Goal: Ask a question

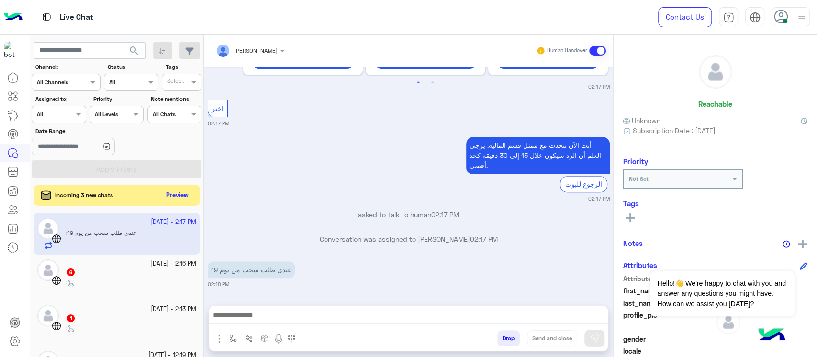
scroll to position [515, 0]
drag, startPoint x: 497, startPoint y: 243, endPoint x: 294, endPoint y: 254, distance: 203.6
click at [294, 254] on div "[DATE] GetStarted 02:16 PM مرحبًا بك في [GEOGRAPHIC_DATA]. 😊 الاختيار الأول لرو…" at bounding box center [408, 180] width 409 height 229
click at [389, 274] on div "عندى طلب سحب من يوم 19 02:18 PM" at bounding box center [409, 273] width 402 height 29
click at [0, 295] on div at bounding box center [15, 213] width 30 height 290
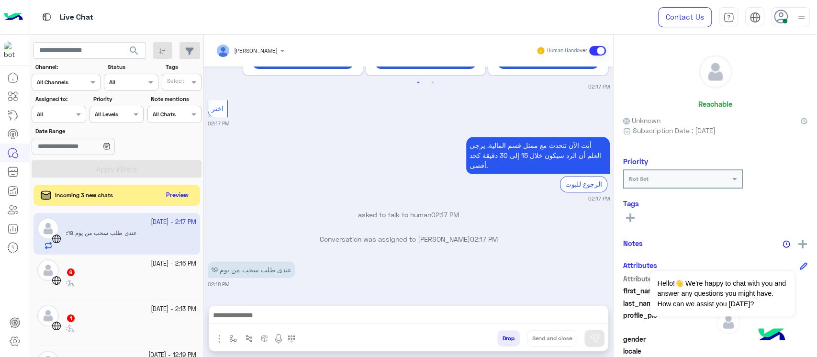
click at [151, 263] on small "[DATE] - 2:16 PM" at bounding box center [173, 263] width 45 height 9
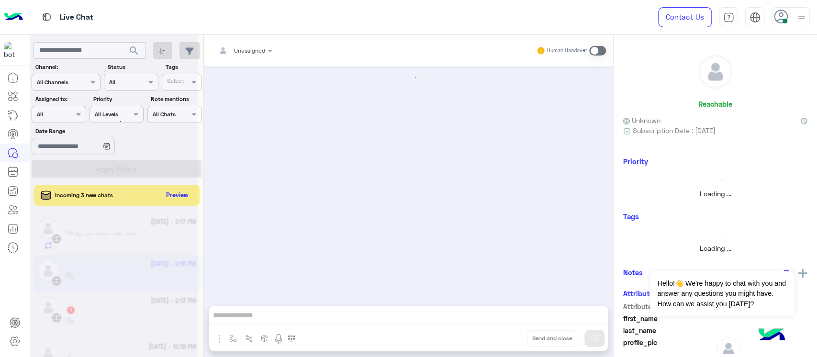
click at [172, 195] on div at bounding box center [113, 182] width 167 height 357
click at [182, 193] on div at bounding box center [113, 182] width 167 height 357
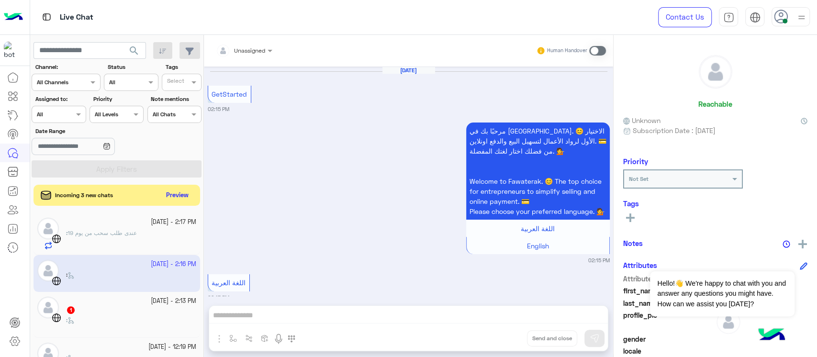
scroll to position [381, 0]
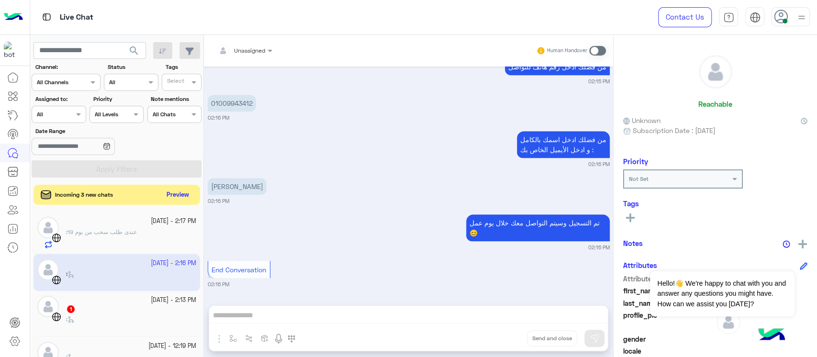
click at [182, 193] on button "Preview" at bounding box center [178, 194] width 30 height 13
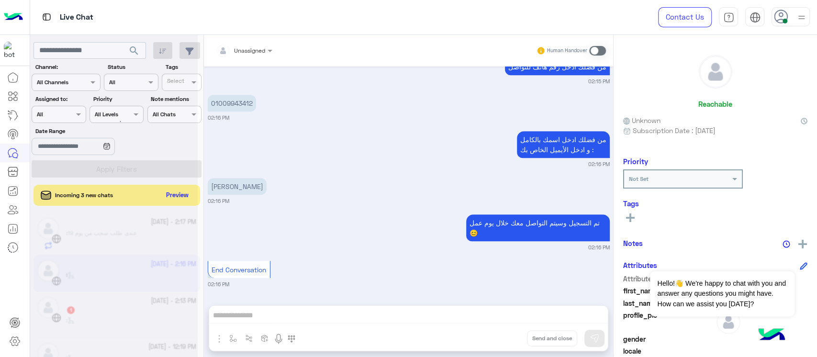
click at [182, 193] on div at bounding box center [113, 182] width 167 height 357
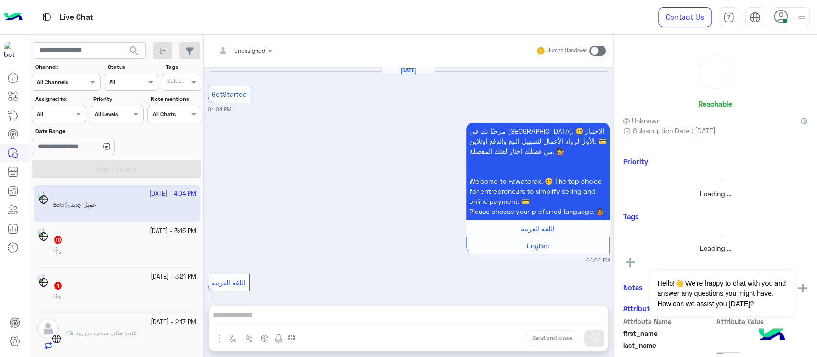
scroll to position [344, 0]
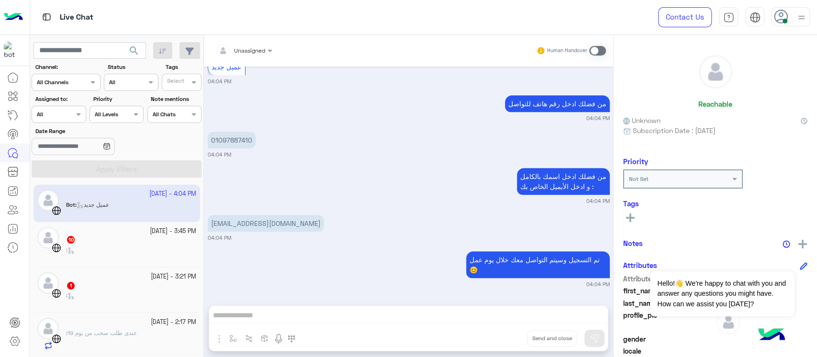
click at [99, 211] on app-inbox-user "[DATE] - 4:04 PM Bot : عميل جديد" at bounding box center [116, 203] width 166 height 37
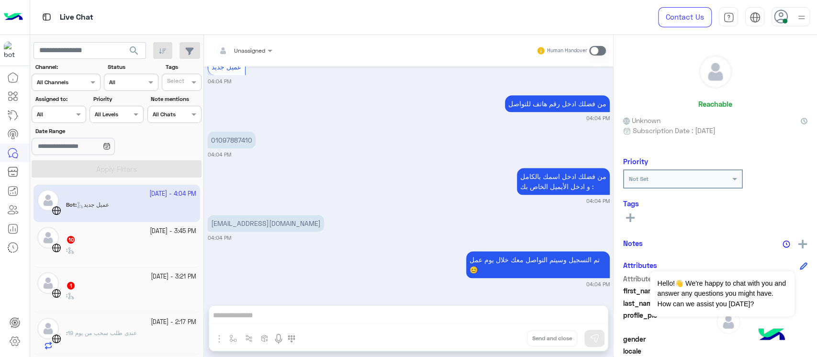
click at [99, 330] on span "عندى طلب سحب من يوم 19" at bounding box center [101, 332] width 69 height 7
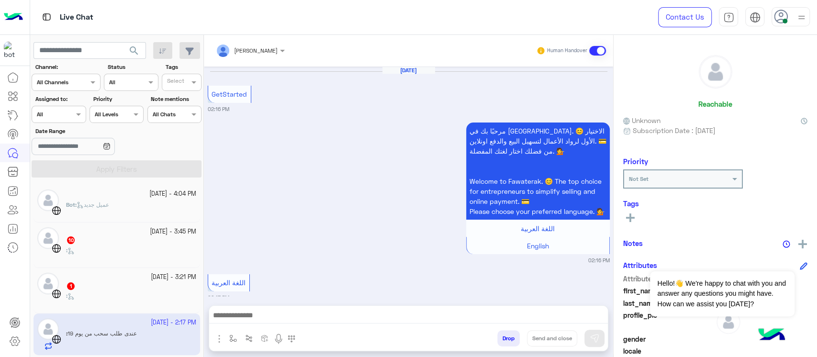
scroll to position [516, 0]
